Goal: Information Seeking & Learning: Learn about a topic

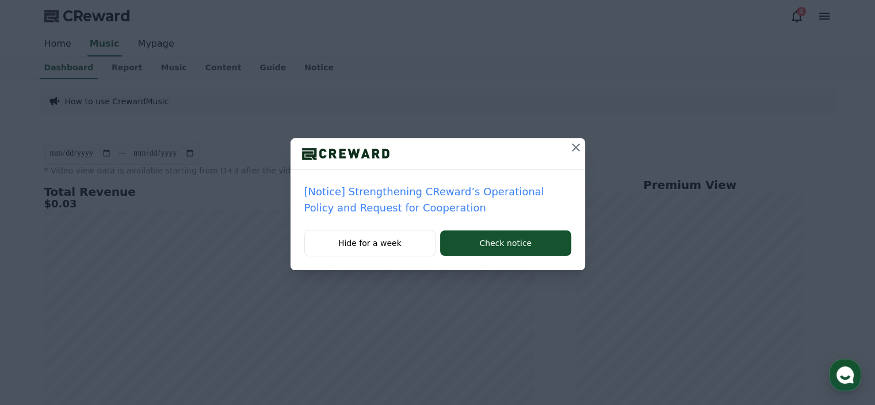
click at [576, 150] on icon at bounding box center [576, 147] width 14 height 14
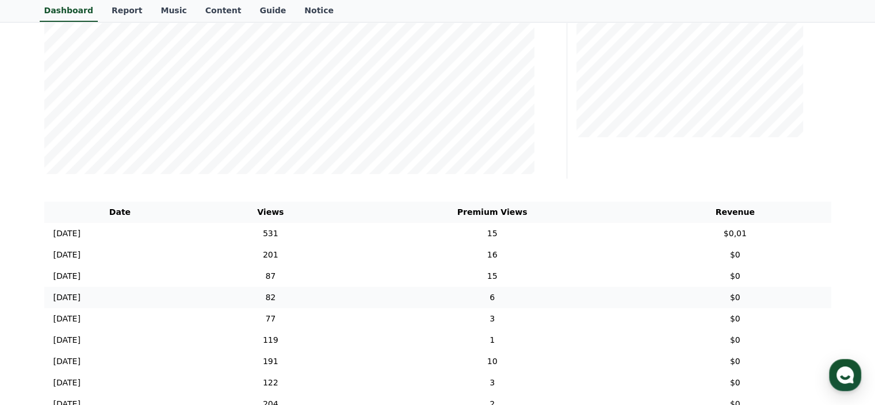
scroll to position [352, 0]
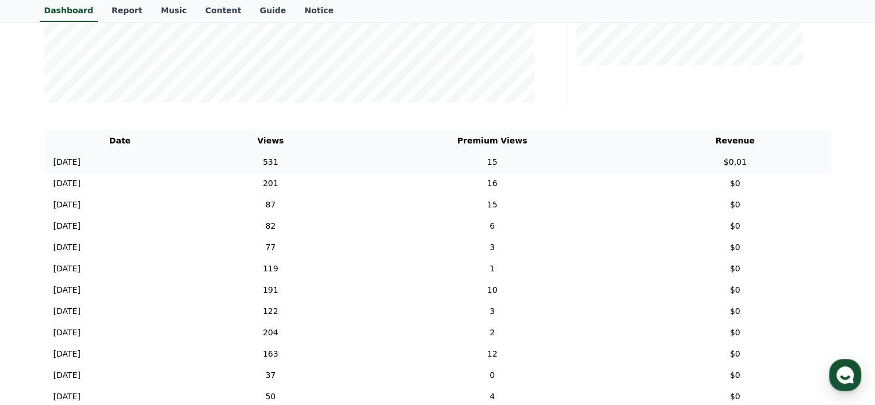
click at [81, 165] on p "2025-09-14" at bounding box center [67, 162] width 27 height 12
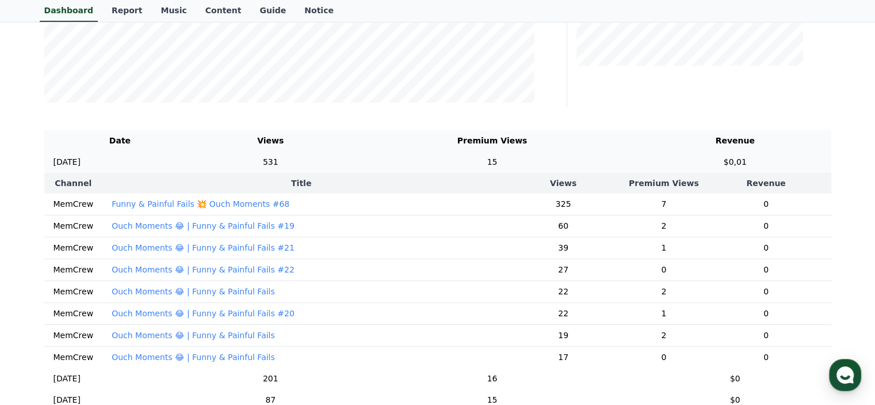
click at [76, 161] on p "2025-09-14" at bounding box center [67, 162] width 27 height 12
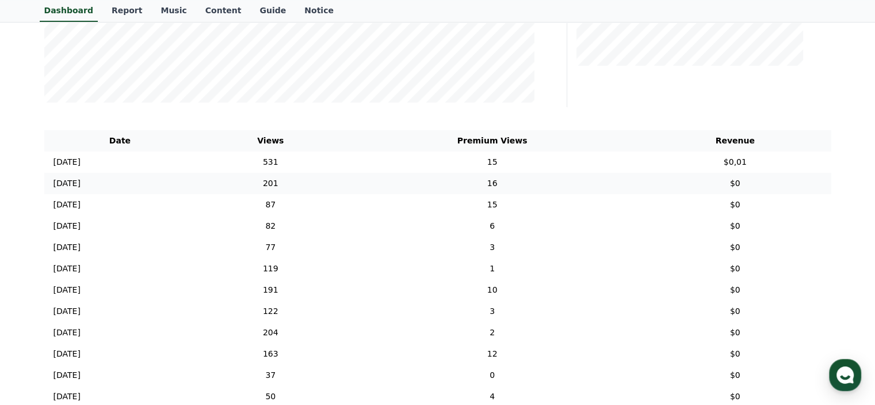
click at [81, 185] on p "2025-09-13" at bounding box center [67, 183] width 27 height 12
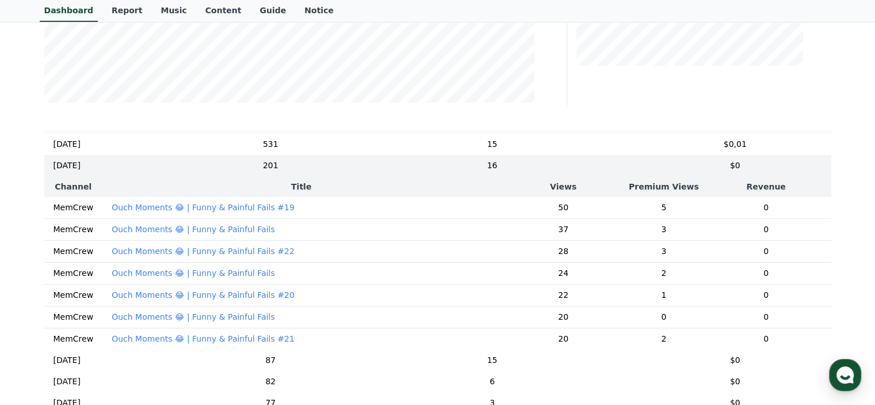
scroll to position [0, 0]
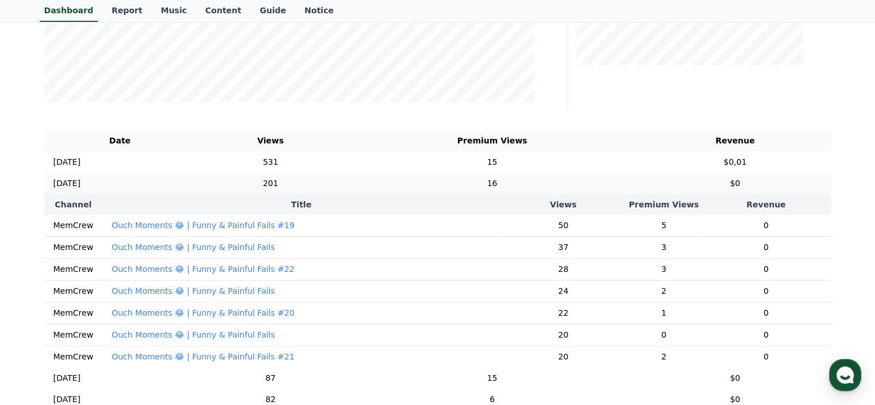
click at [81, 177] on p "2025-09-13" at bounding box center [67, 183] width 27 height 12
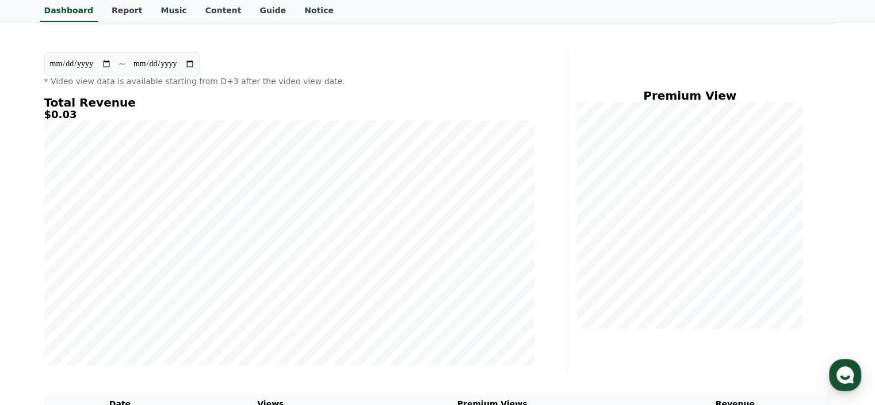
scroll to position [7, 0]
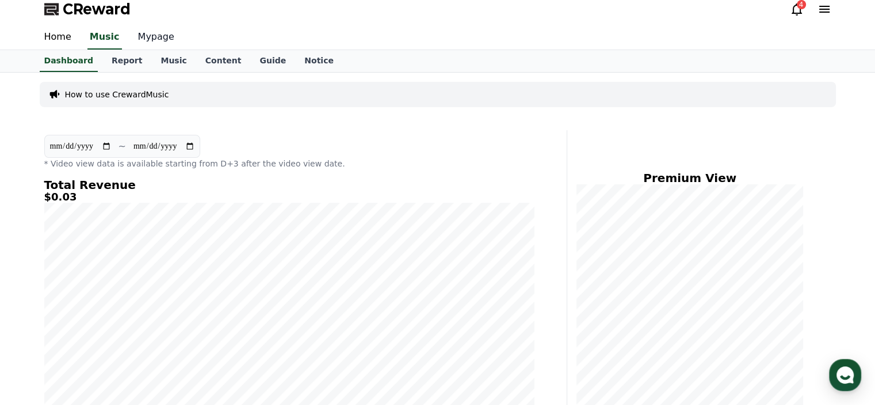
click at [144, 34] on link "Mypage" at bounding box center [156, 37] width 55 height 24
select select "**********"
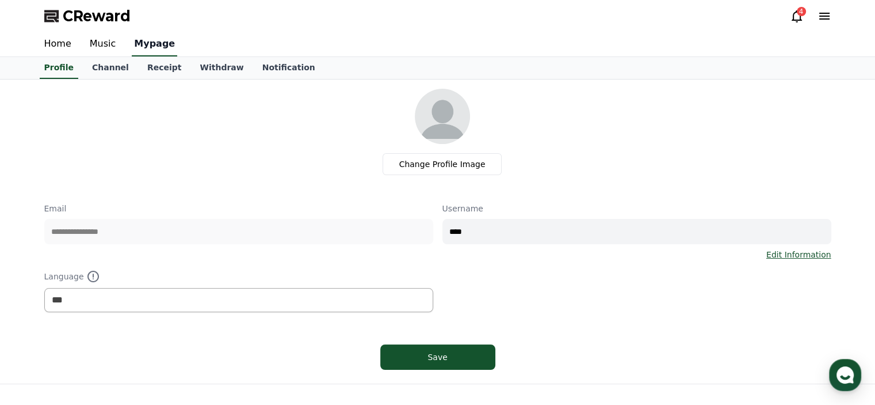
click at [145, 36] on link "Mypage" at bounding box center [154, 44] width 45 height 24
click at [99, 44] on link "Music" at bounding box center [103, 44] width 45 height 24
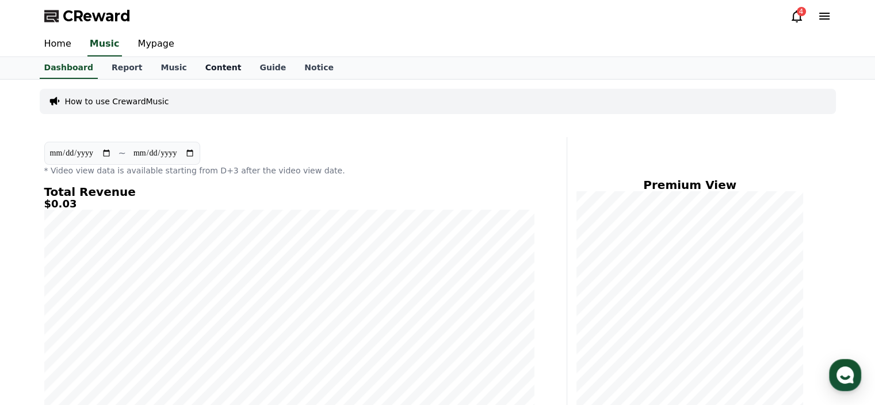
click at [208, 66] on link "Content" at bounding box center [223, 68] width 55 height 22
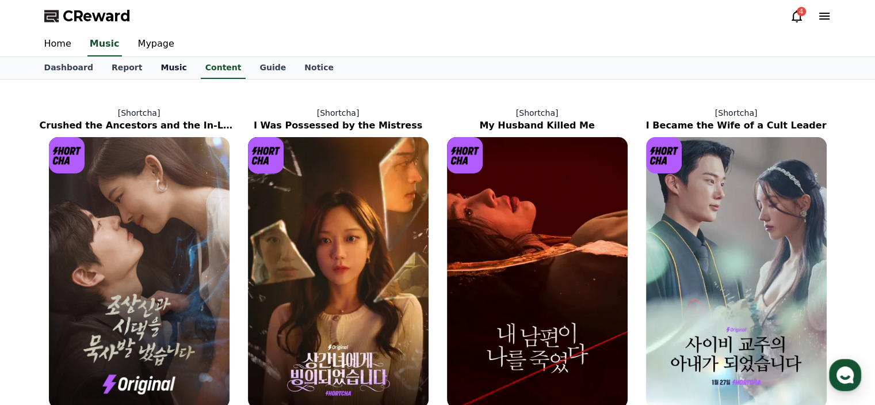
click at [164, 65] on link "Music" at bounding box center [173, 68] width 44 height 22
click at [119, 62] on link "Report" at bounding box center [126, 68] width 49 height 22
click at [86, 66] on link "Dashboard" at bounding box center [68, 68] width 67 height 22
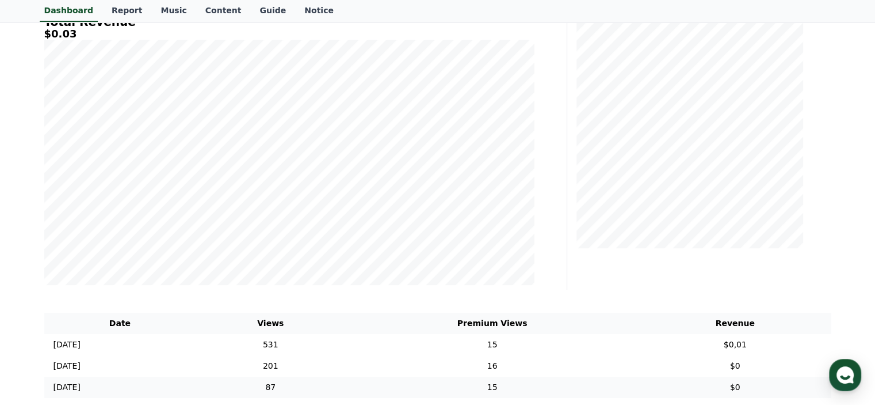
scroll to position [230, 0]
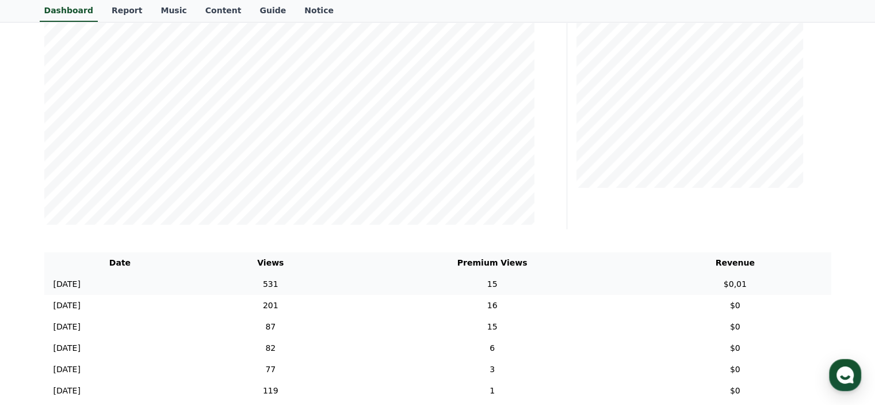
click at [106, 285] on td "2025-09-14 09/14" at bounding box center [120, 283] width 152 height 21
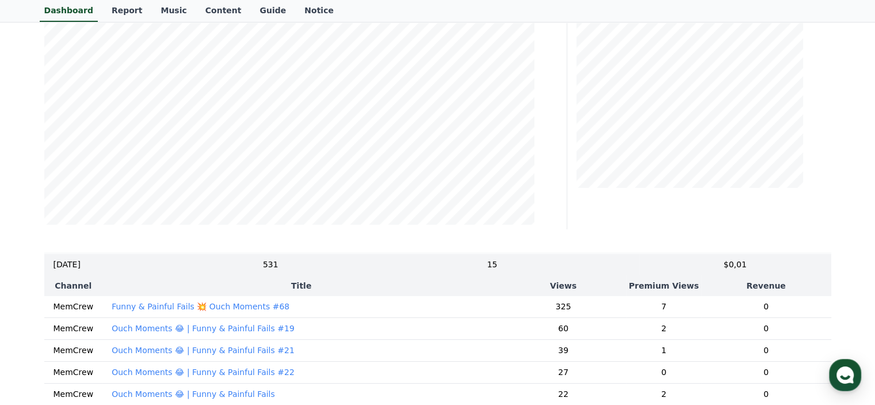
scroll to position [0, 0]
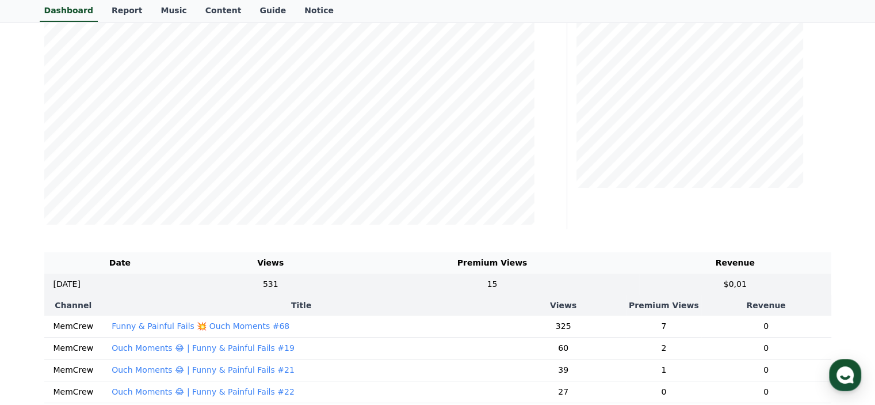
click at [740, 261] on th "Revenue" at bounding box center [735, 262] width 192 height 21
click at [54, 280] on p "2025-09-14" at bounding box center [67, 284] width 27 height 12
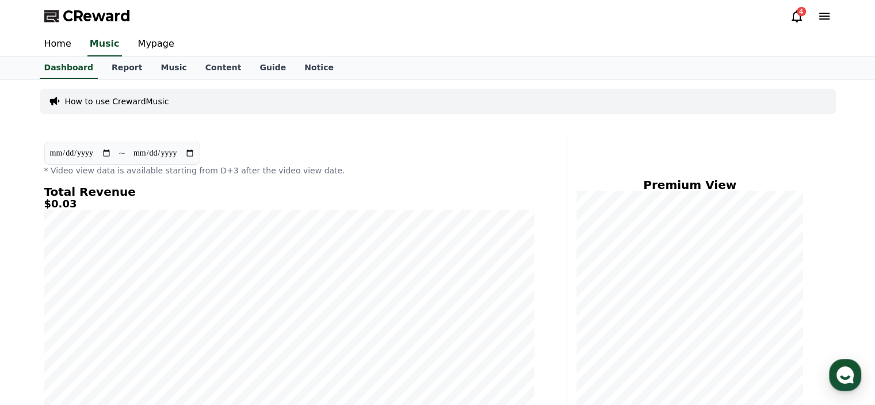
click at [798, 18] on icon at bounding box center [797, 16] width 14 height 14
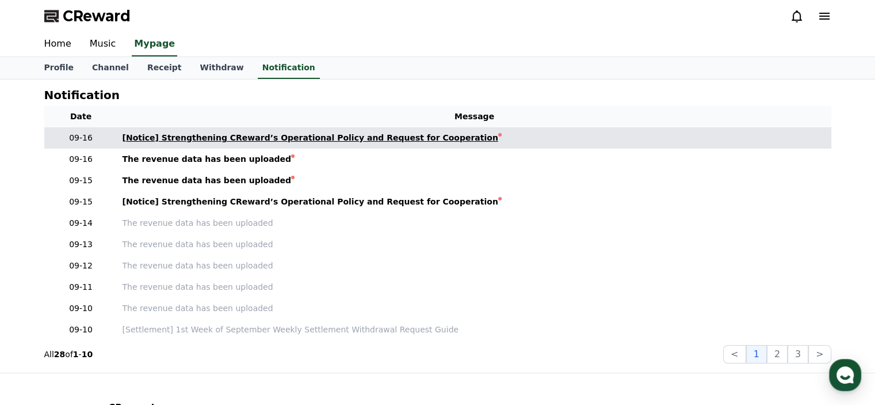
click at [326, 134] on div "[Notice] Strengthening CReward’s Operational Policy and Request for Cooperation" at bounding box center [311, 138] width 376 height 12
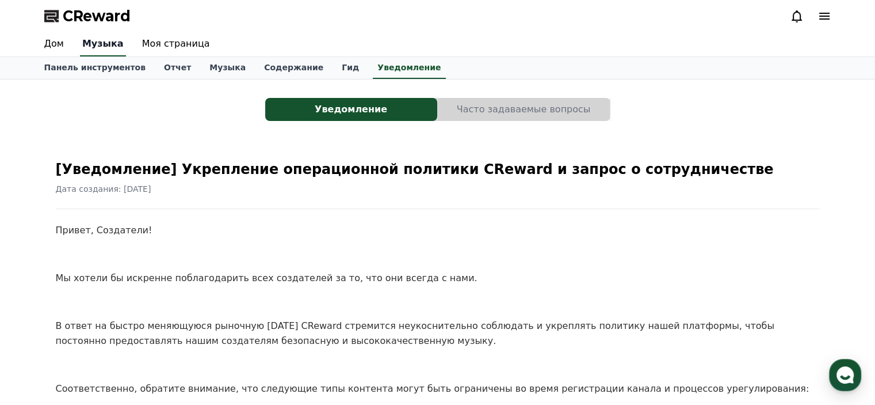
click at [98, 45] on font "Музыка" at bounding box center [102, 43] width 41 height 11
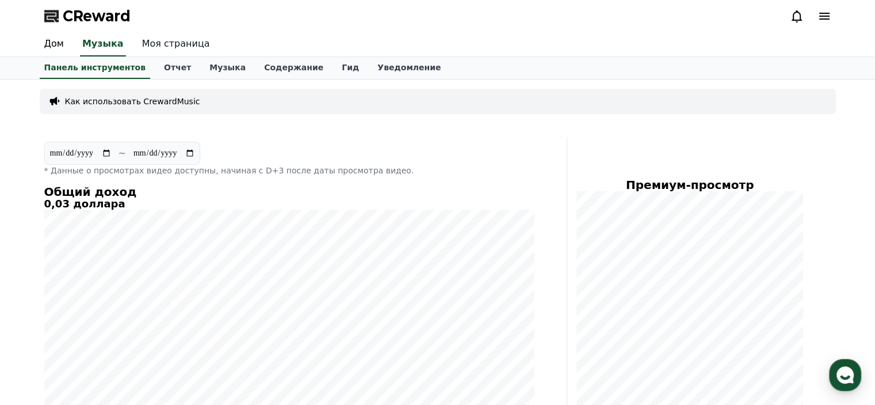
click at [166, 47] on font "Моя страница" at bounding box center [176, 43] width 68 height 11
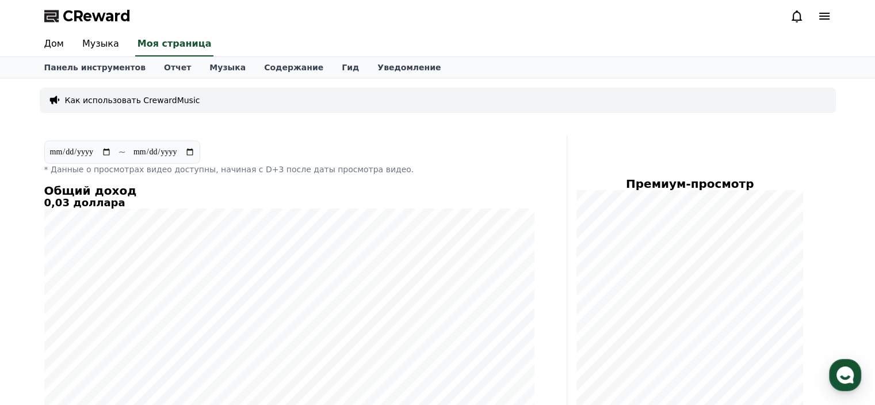
select select "**********"
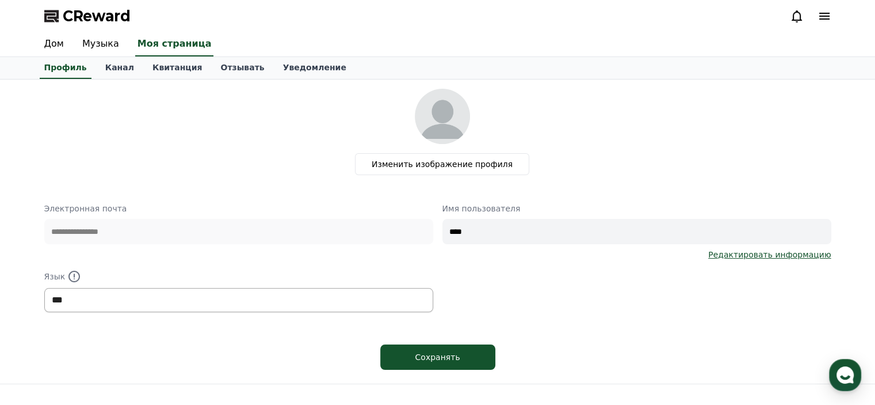
click at [265, 307] on select "**********" at bounding box center [238, 300] width 389 height 24
click at [265, 306] on select "**********" at bounding box center [238, 300] width 389 height 24
click at [445, 357] on font "Сохранять" at bounding box center [437, 356] width 45 height 9
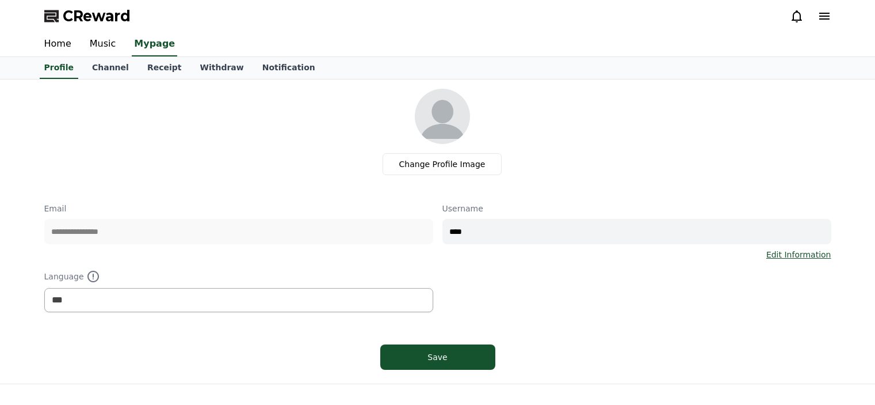
select select "**********"
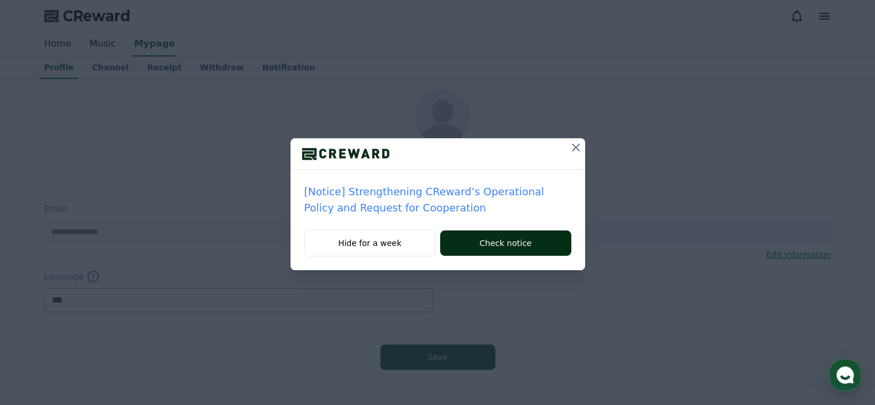
click at [514, 244] on button "Check notice" at bounding box center [505, 242] width 131 height 25
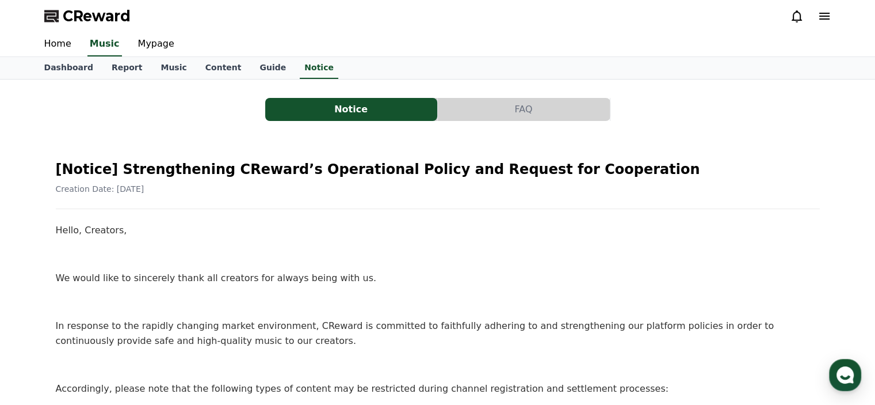
click at [797, 14] on icon at bounding box center [797, 16] width 14 height 14
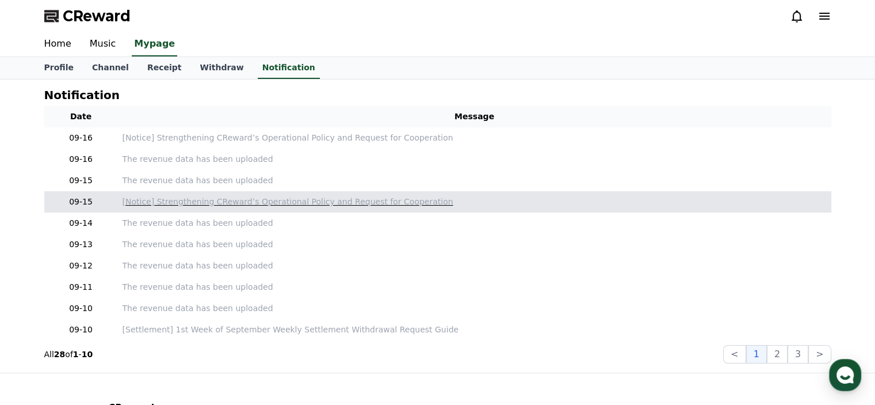
click at [428, 204] on p "[Notice] Strengthening CReward’s Operational Policy and Request for Cooperation" at bounding box center [475, 202] width 705 height 12
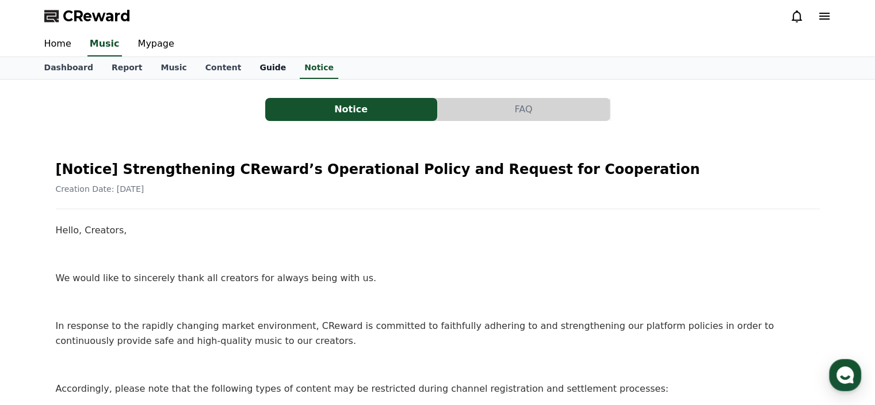
click at [250, 66] on link "Guide" at bounding box center [272, 68] width 45 height 22
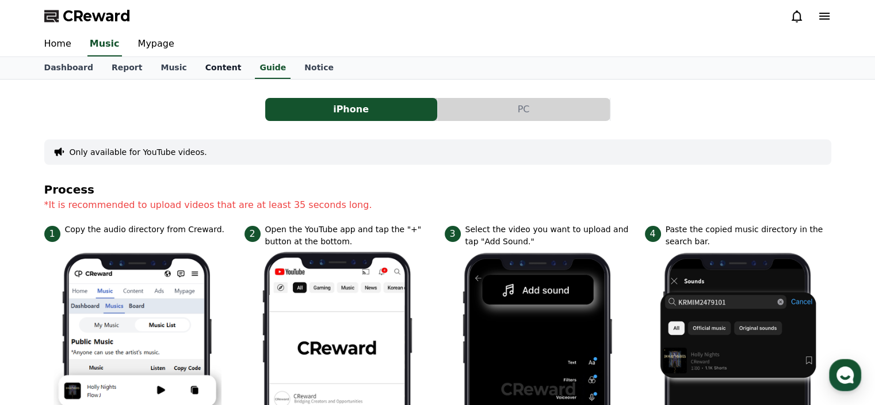
click at [197, 64] on link "Content" at bounding box center [223, 68] width 55 height 22
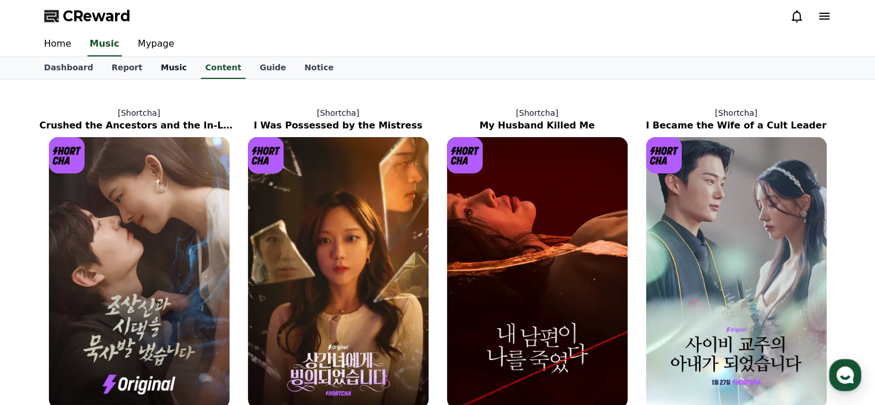
click at [156, 66] on link "Music" at bounding box center [173, 68] width 44 height 22
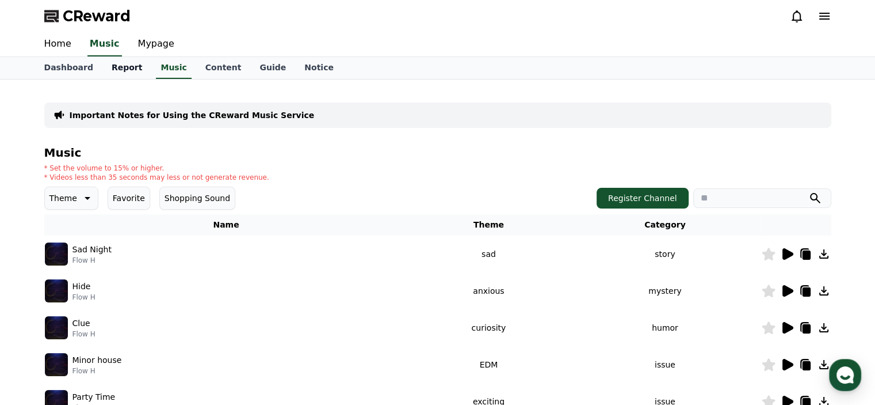
click at [119, 66] on link "Report" at bounding box center [126, 68] width 49 height 22
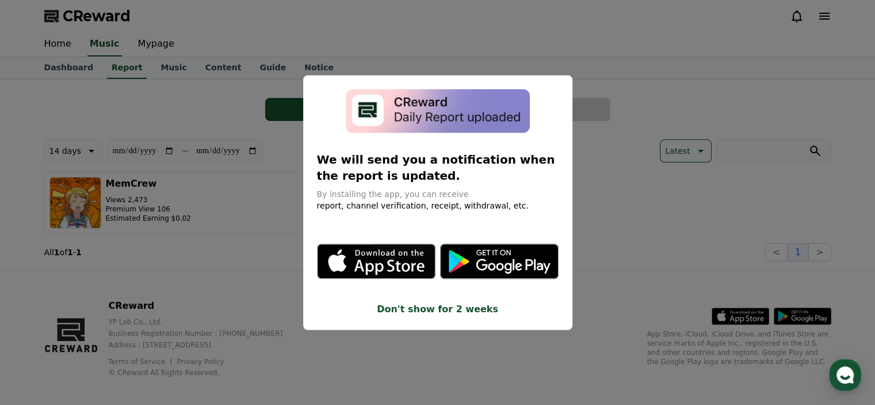
click at [58, 70] on button "close modal" at bounding box center [437, 202] width 875 height 405
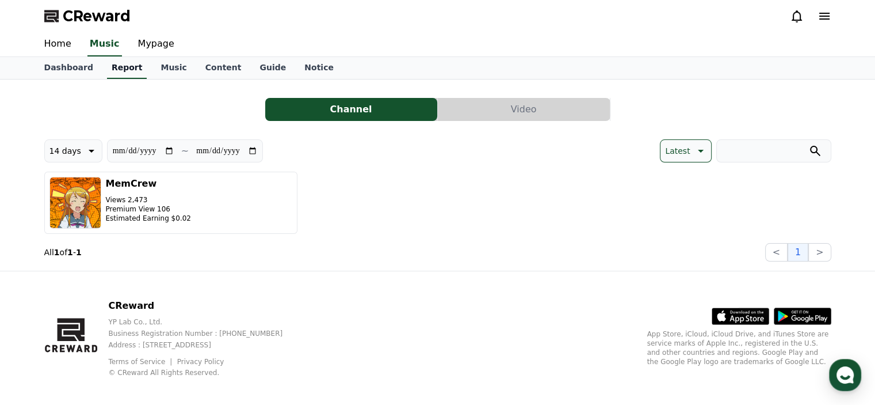
click at [124, 68] on link "Report" at bounding box center [127, 68] width 40 height 22
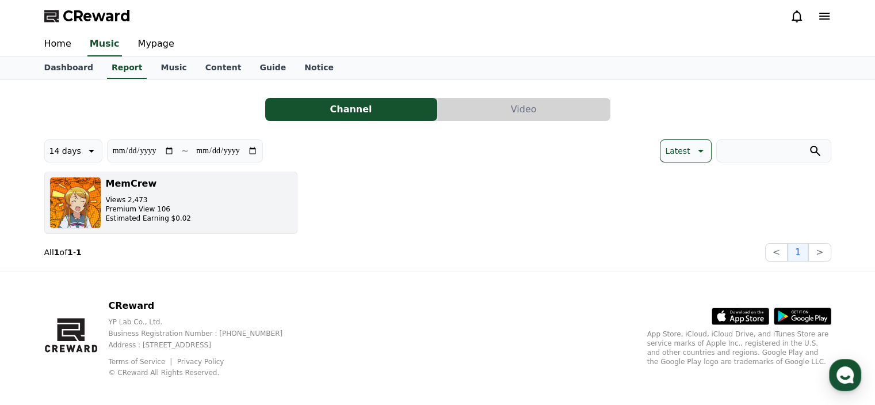
click at [170, 195] on p "Views 2,473" at bounding box center [148, 199] width 85 height 9
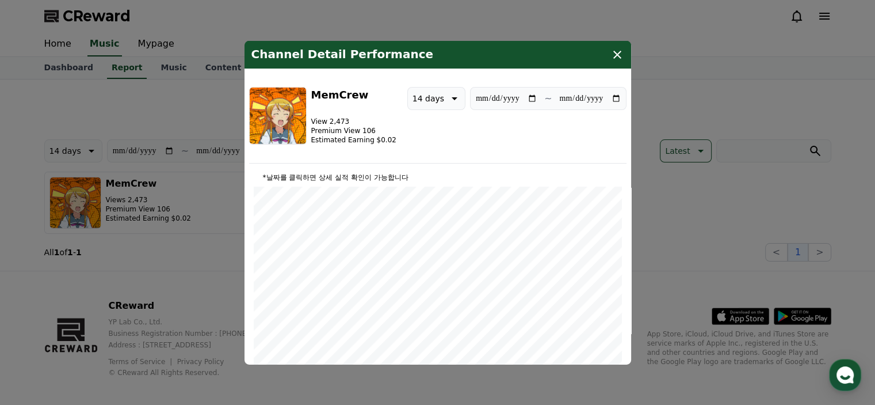
click at [451, 94] on icon "modal" at bounding box center [454, 98] width 14 height 14
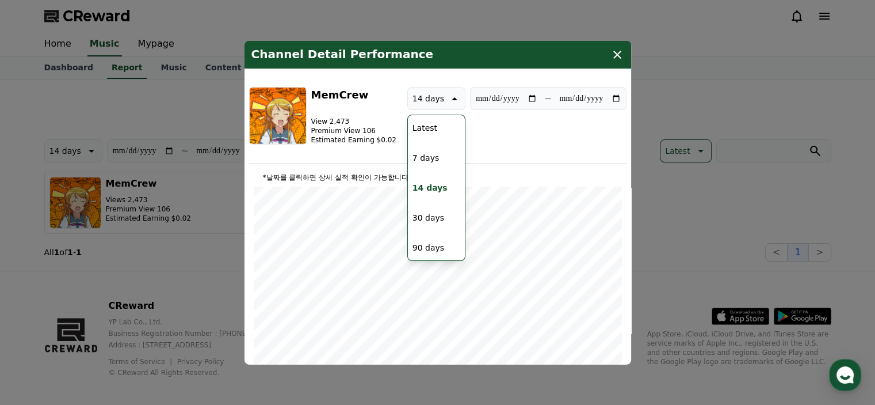
click at [433, 215] on button "30 days" at bounding box center [428, 216] width 41 height 25
type input "**********"
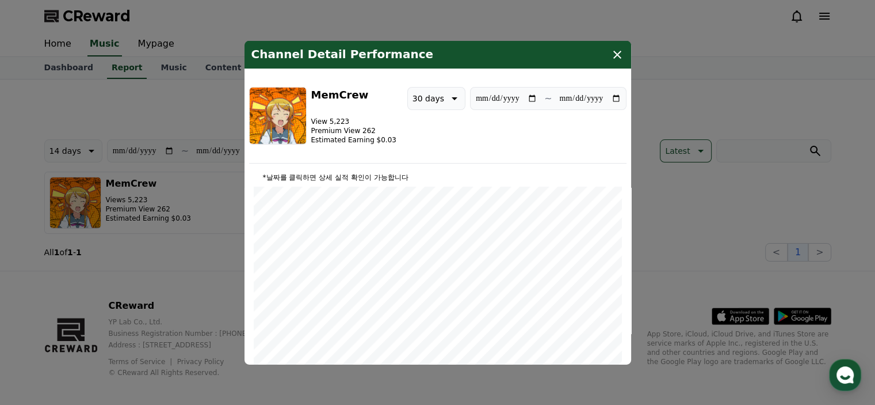
click at [621, 52] on icon "modal" at bounding box center [618, 54] width 14 height 14
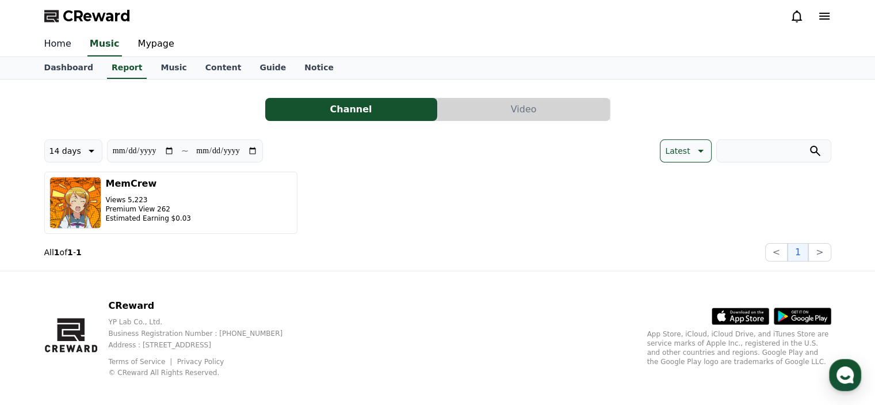
click at [59, 46] on link "Home" at bounding box center [57, 44] width 45 height 24
